Goal: Check status: Check status

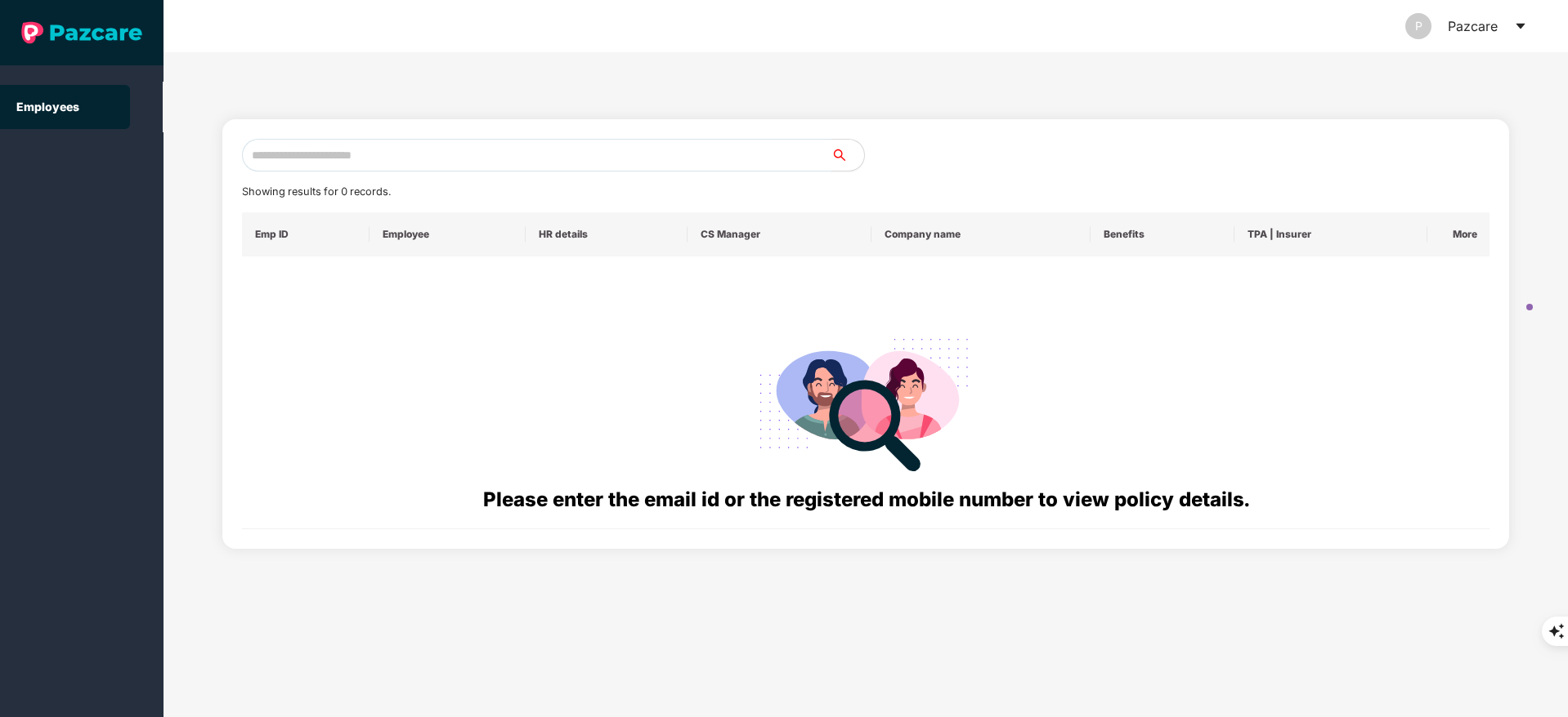
click at [307, 156] on input "text" at bounding box center [537, 154] width 590 height 32
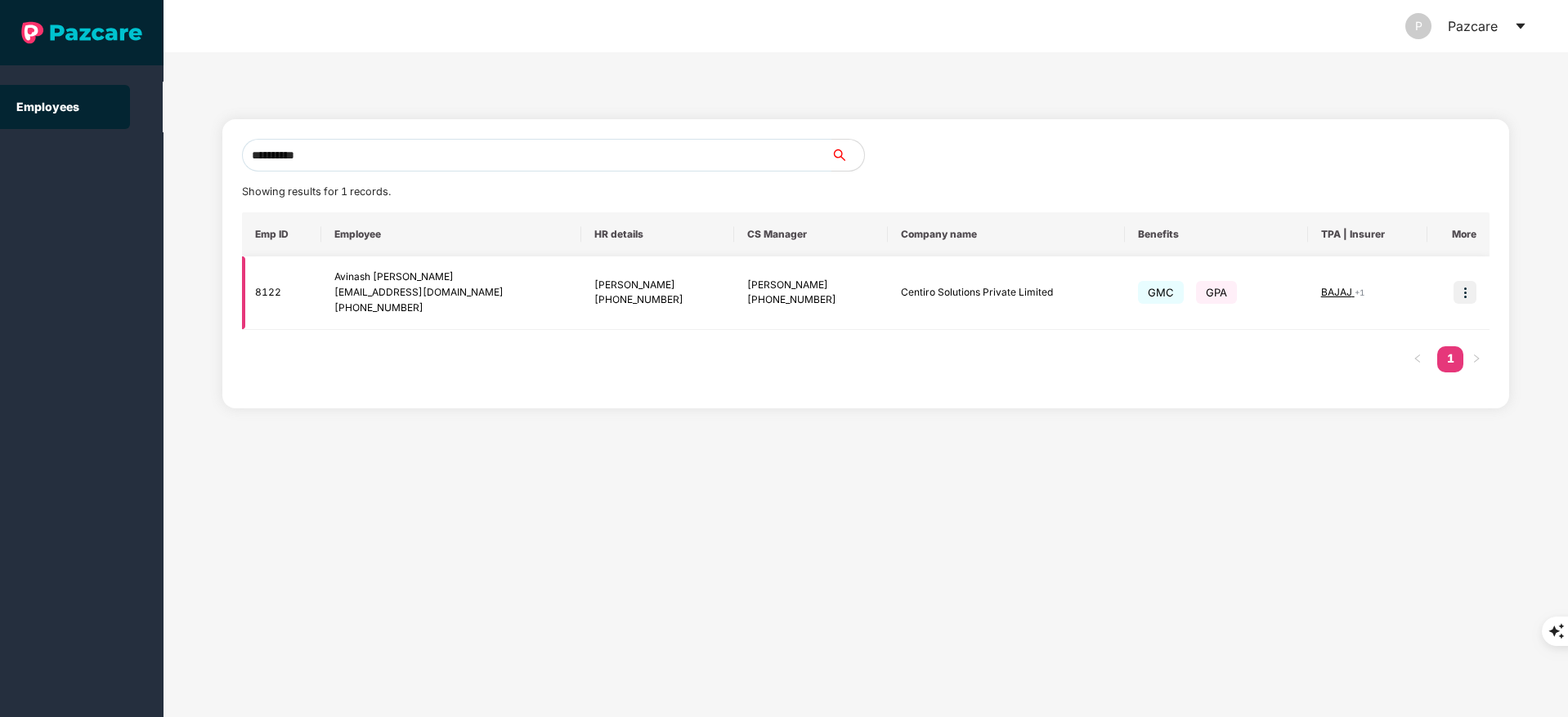
type input "**********"
click at [1463, 293] on img at bounding box center [1464, 292] width 23 height 23
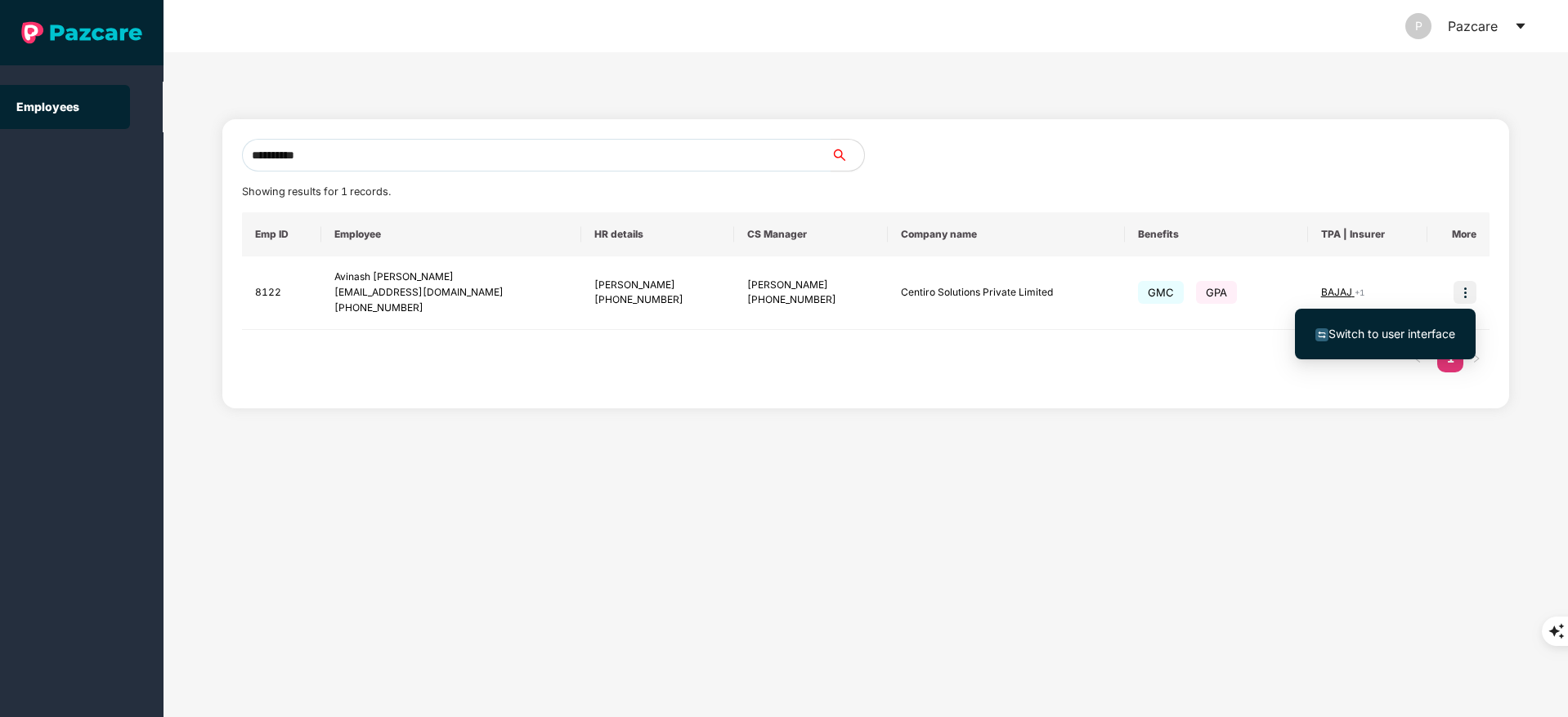
click at [1394, 346] on li "Switch to user interface" at bounding box center [1385, 334] width 180 height 34
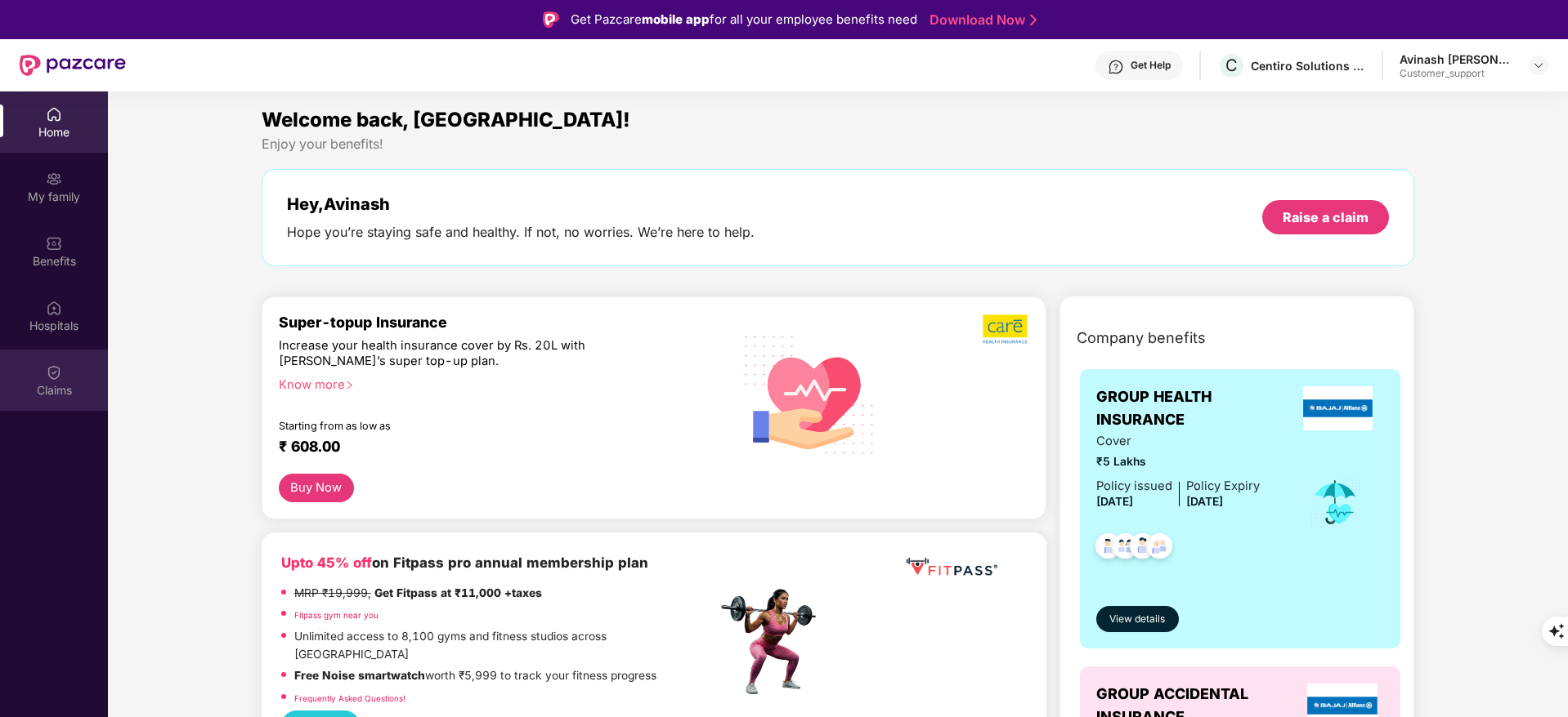
click at [52, 369] on img at bounding box center [55, 372] width 17 height 17
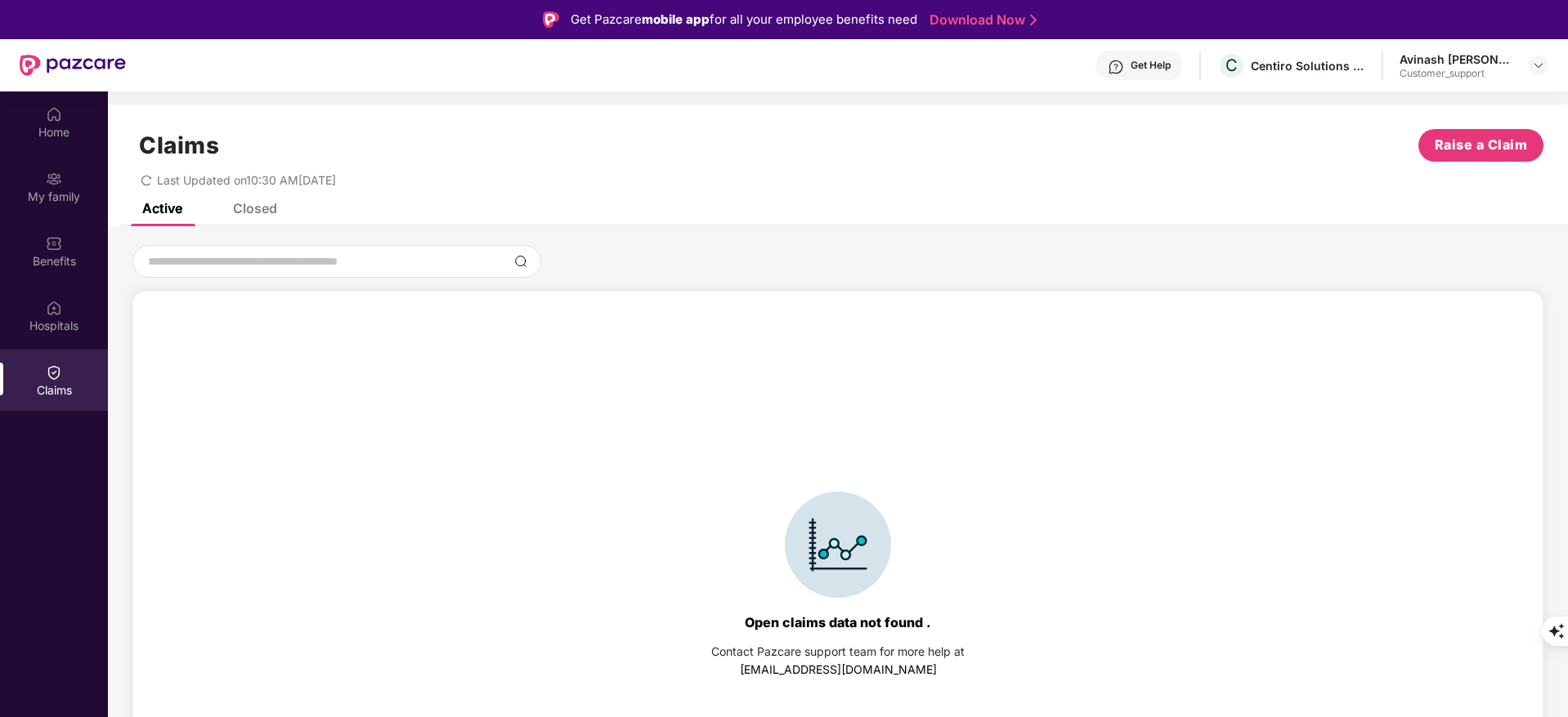
click at [261, 202] on div "Closed" at bounding box center [255, 209] width 44 height 17
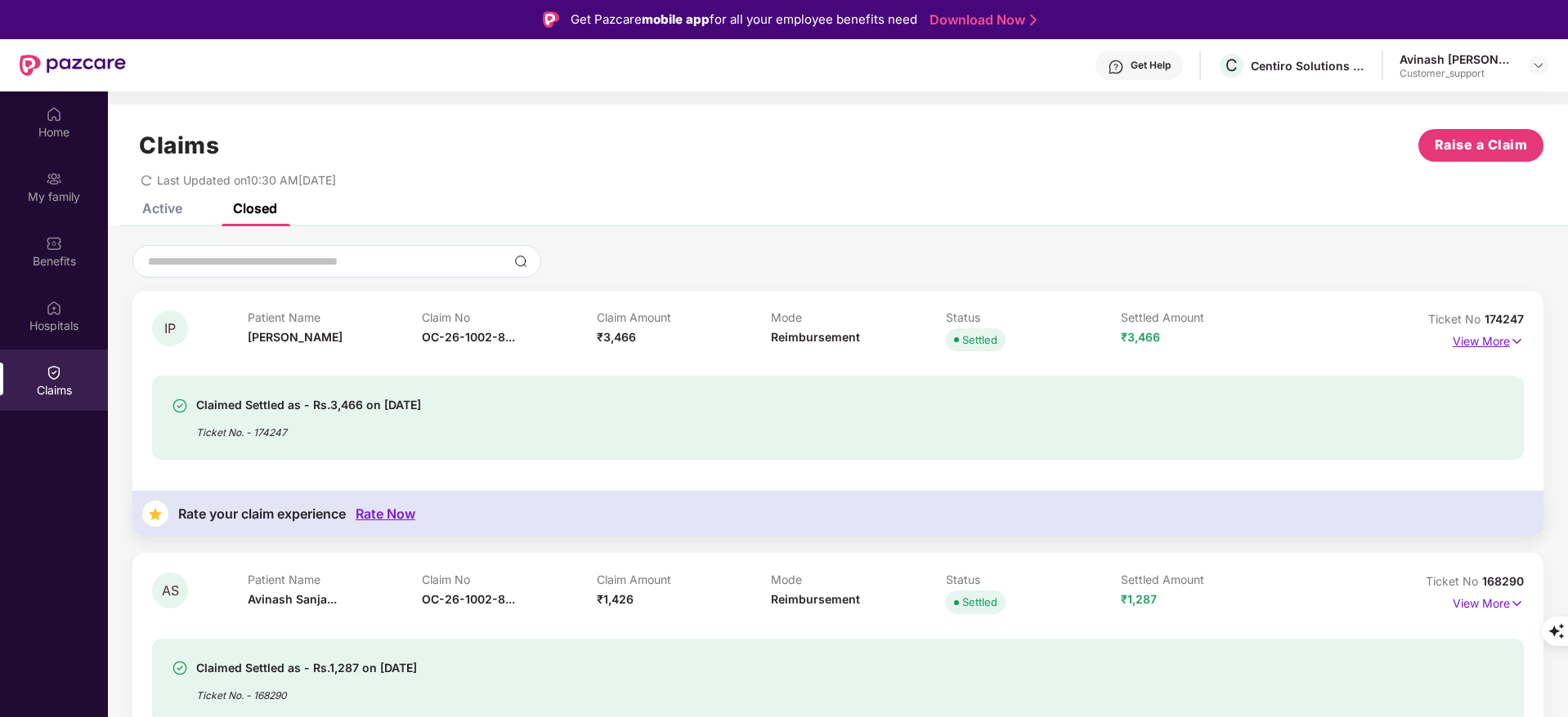
click at [1479, 334] on p "View More" at bounding box center [1488, 340] width 71 height 22
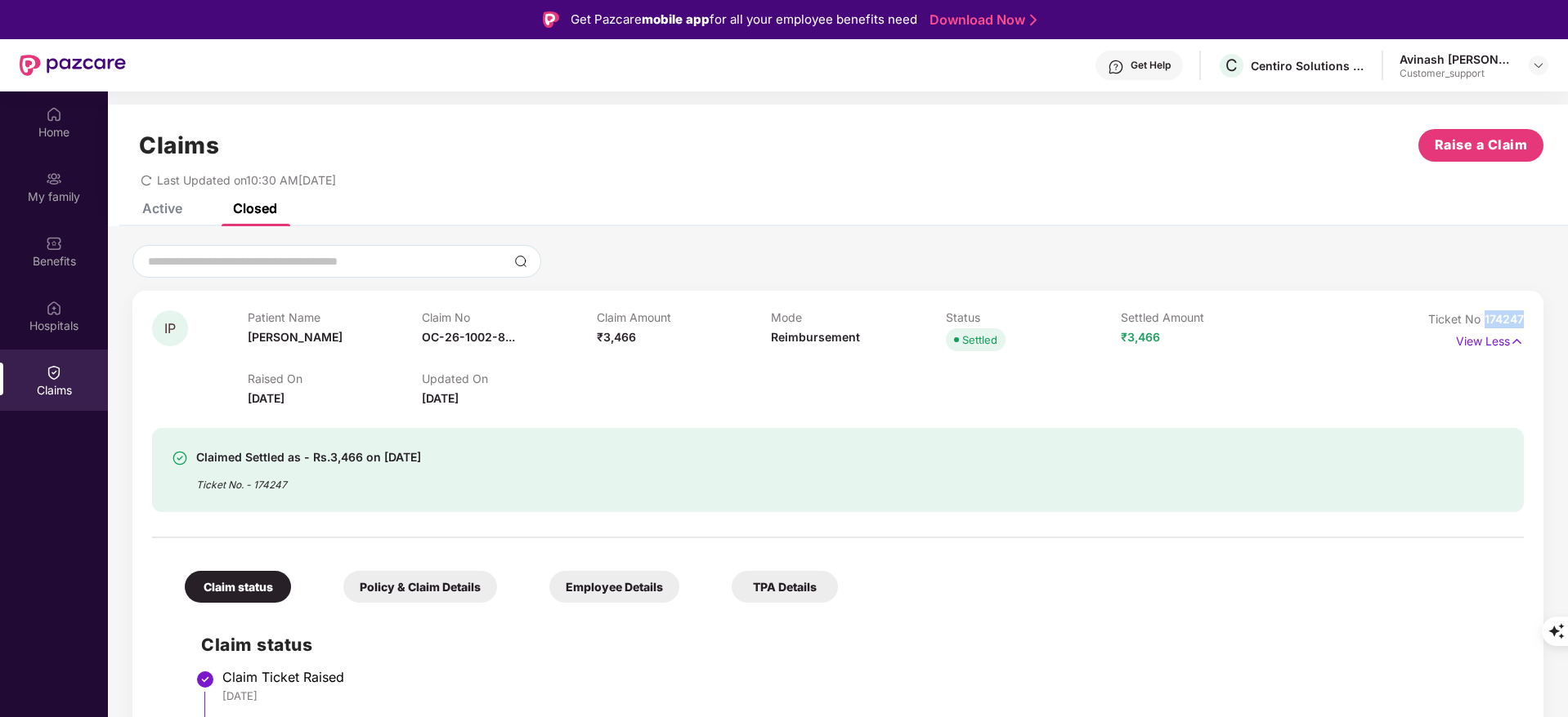
drag, startPoint x: 1485, startPoint y: 317, endPoint x: 1534, endPoint y: 307, distance: 50.0
click at [1534, 307] on div "IP Patient Name [PERSON_NAME] Claim No OC-26-1002-8... Claim Amount ₹3,466 Mode…" at bounding box center [838, 691] width 1411 height 801
copy span "174247"
